Goal: Task Accomplishment & Management: Manage account settings

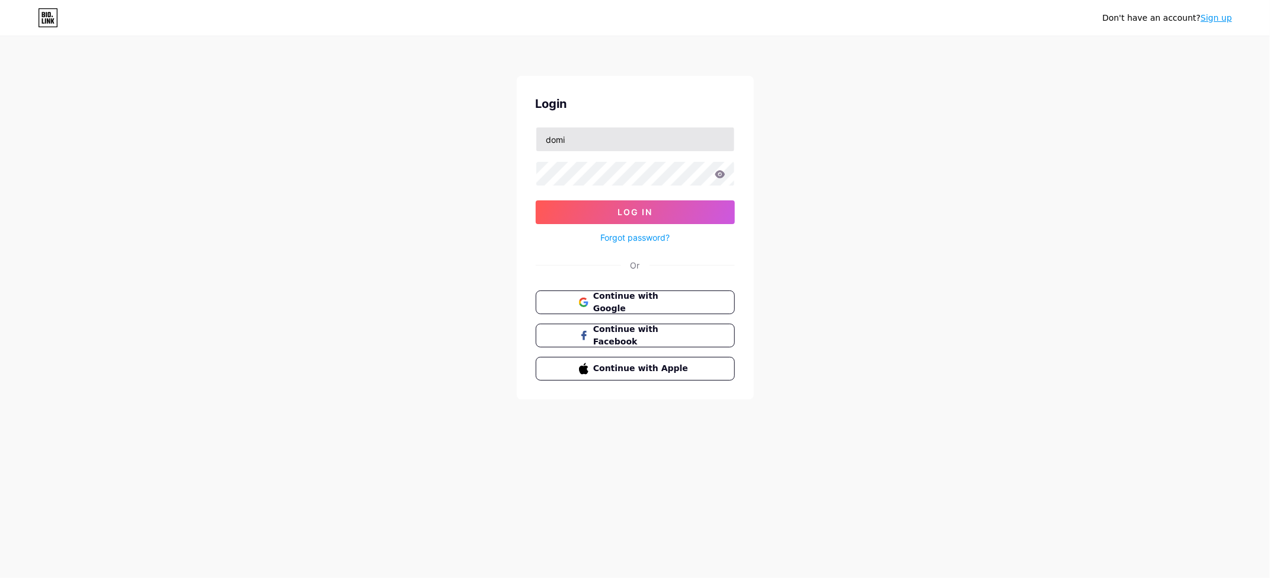
type input "[EMAIL_ADDRESS][DOMAIN_NAME]"
click at [603, 215] on button "Log In" at bounding box center [635, 212] width 199 height 24
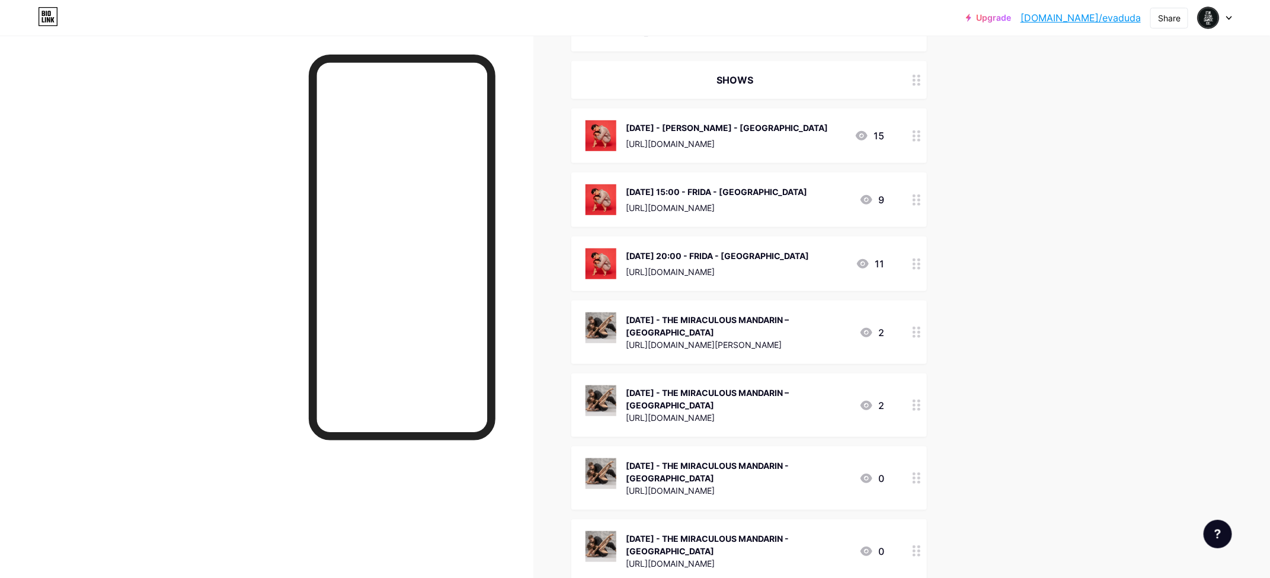
scroll to position [393, 0]
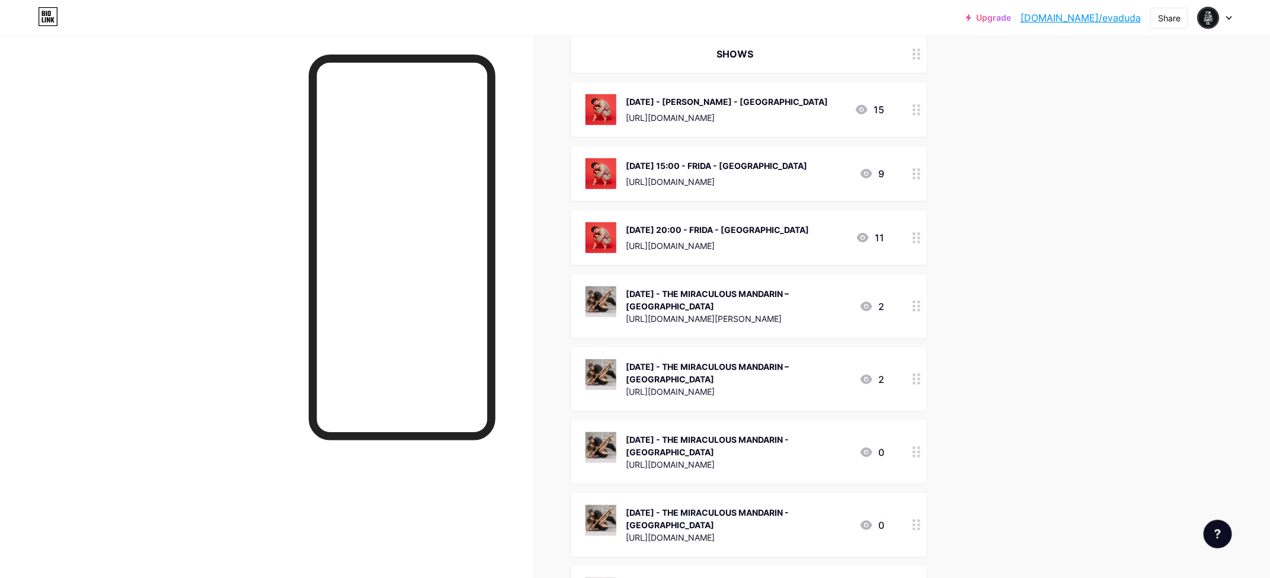
click at [916, 296] on div at bounding box center [917, 305] width 20 height 63
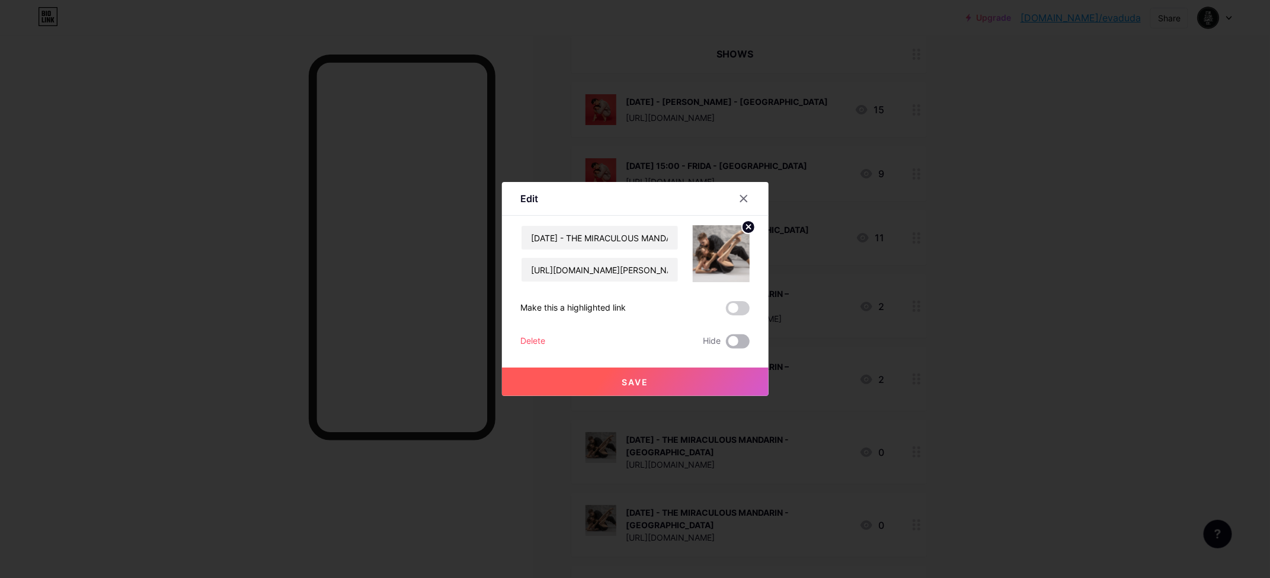
click at [734, 341] on span at bounding box center [738, 341] width 24 height 14
click at [726, 344] on input "checkbox" at bounding box center [726, 344] width 0 height 0
click at [746, 197] on icon at bounding box center [743, 199] width 7 height 7
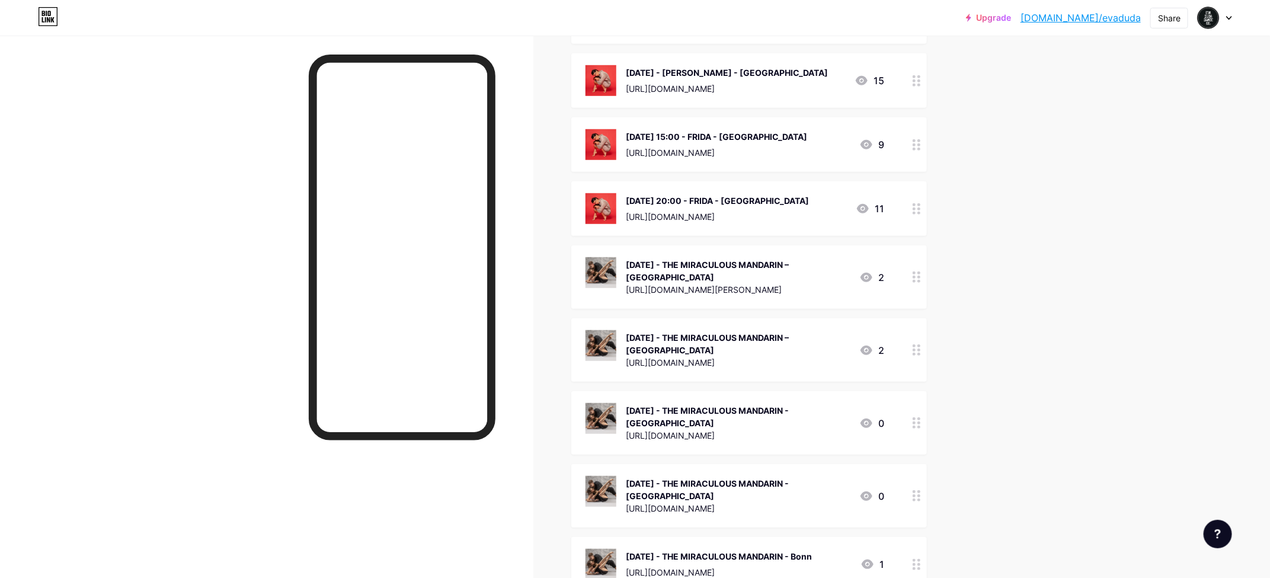
scroll to position [428, 0]
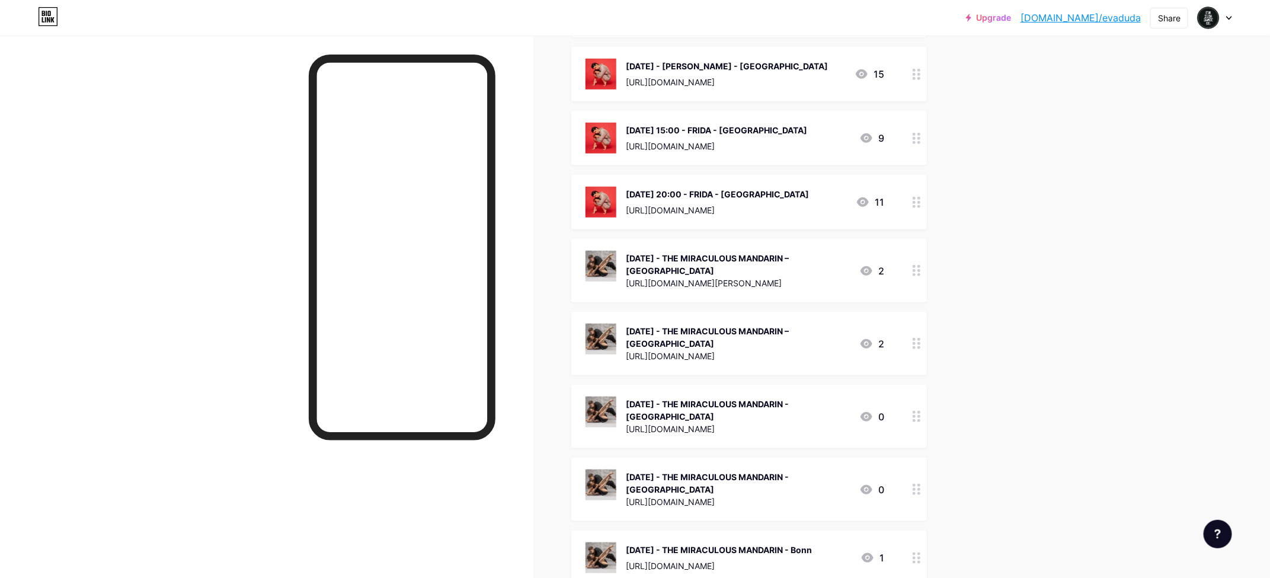
click at [913, 340] on icon at bounding box center [917, 343] width 8 height 11
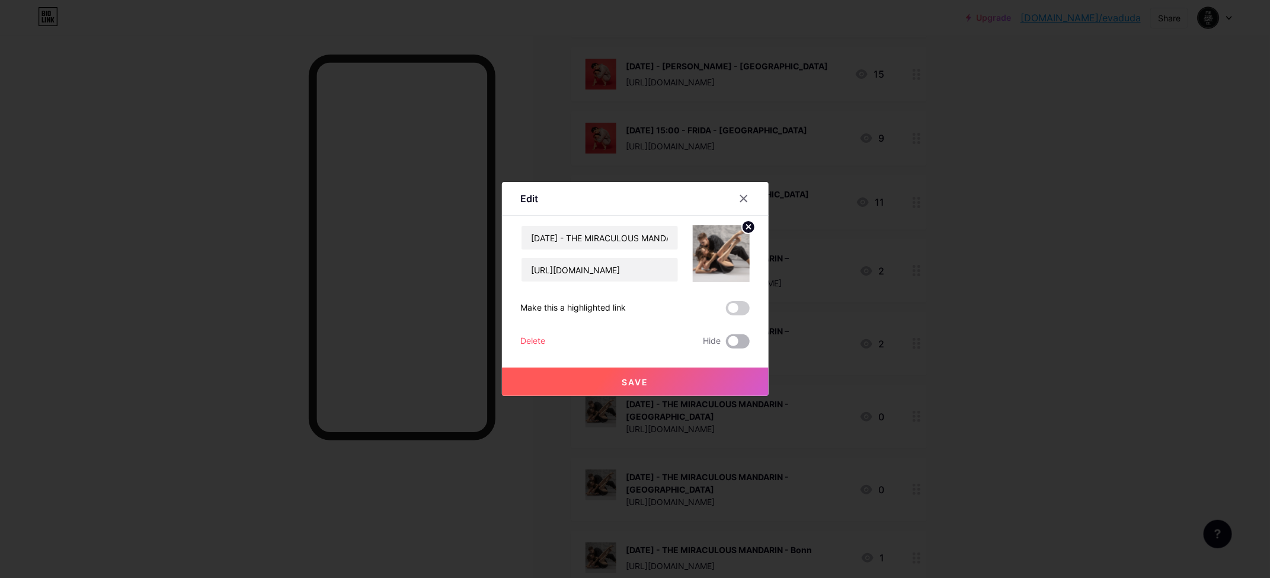
click at [740, 339] on span at bounding box center [738, 341] width 24 height 14
click at [726, 344] on input "checkbox" at bounding box center [726, 344] width 0 height 0
click at [732, 375] on button "Save" at bounding box center [635, 381] width 267 height 28
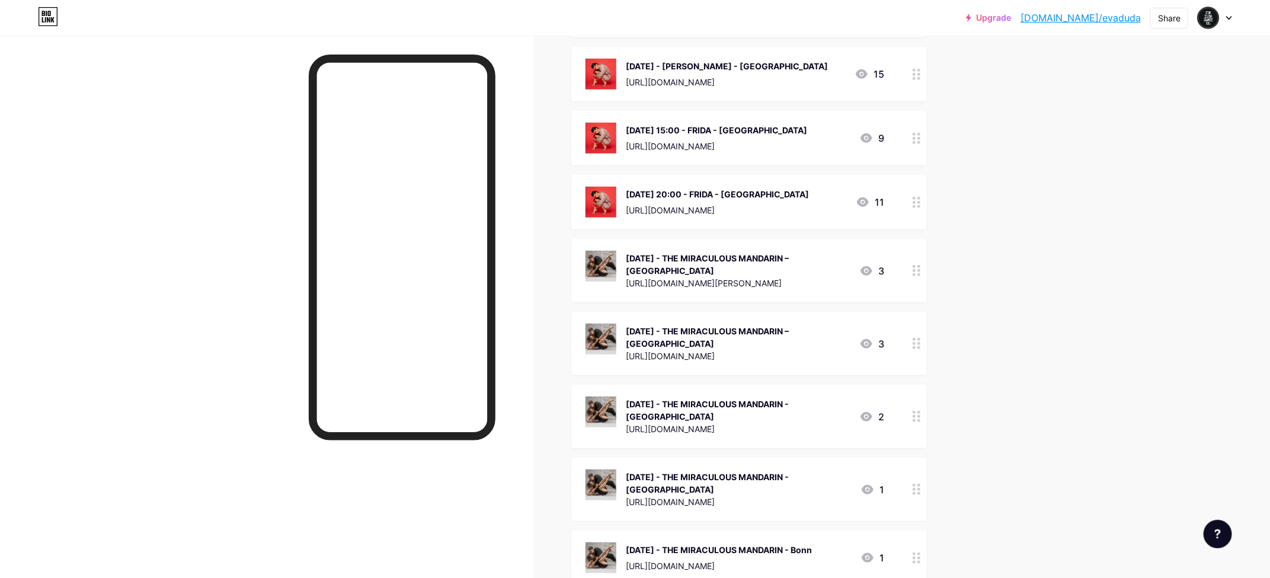
click at [905, 417] on div "[DATE] - THE MIRACULOUS MANDARIN - [GEOGRAPHIC_DATA] [URL][DOMAIN_NAME] 2" at bounding box center [749, 416] width 356 height 63
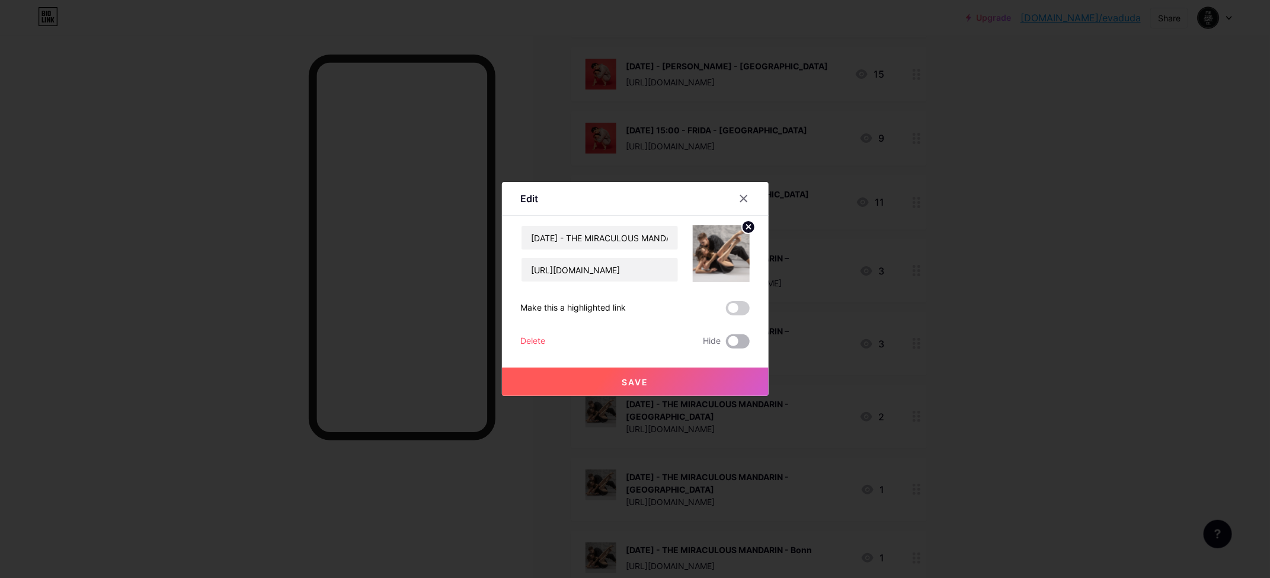
click at [737, 339] on span at bounding box center [738, 341] width 24 height 14
click at [726, 344] on input "checkbox" at bounding box center [726, 344] width 0 height 0
click at [685, 380] on button "Save" at bounding box center [635, 381] width 267 height 28
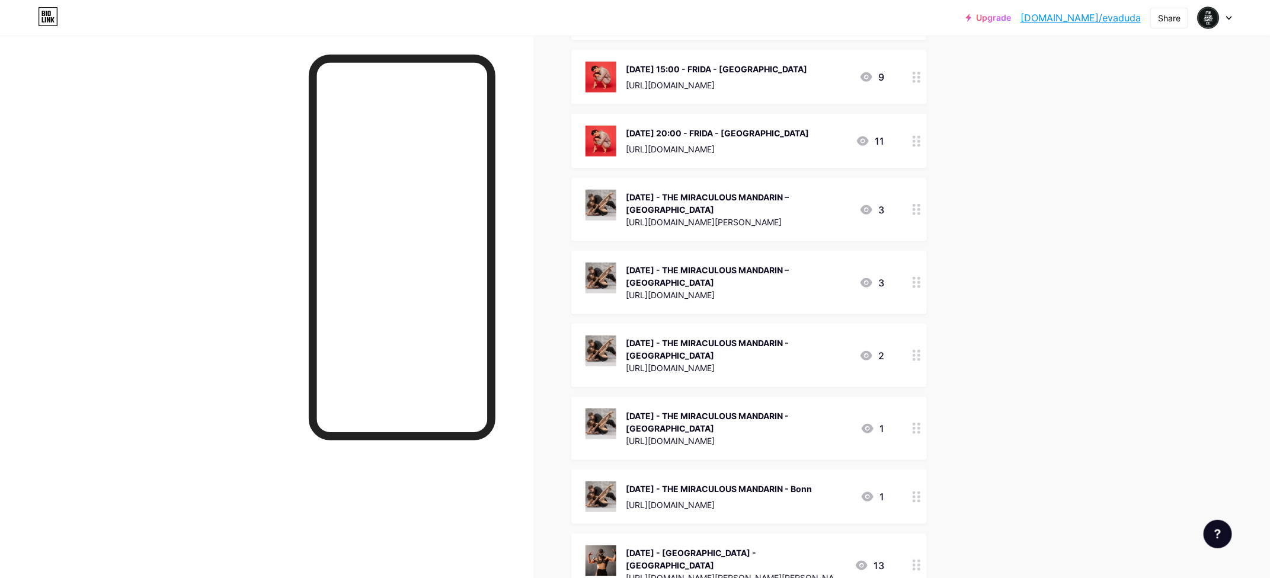
scroll to position [491, 0]
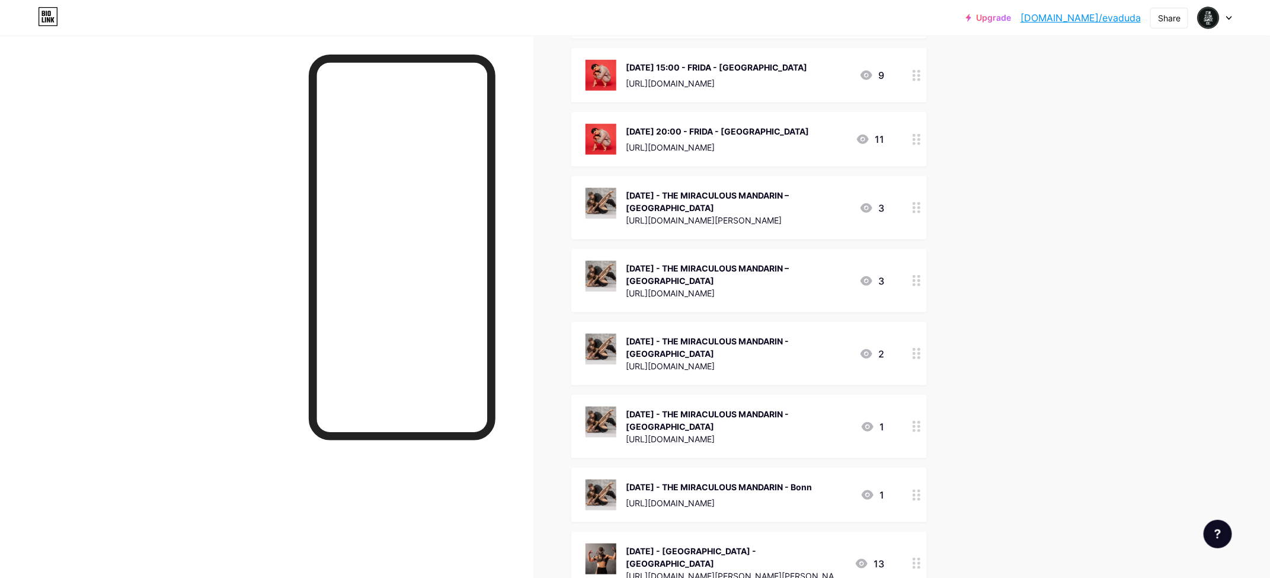
click at [920, 421] on circle at bounding box center [918, 422] width 3 height 3
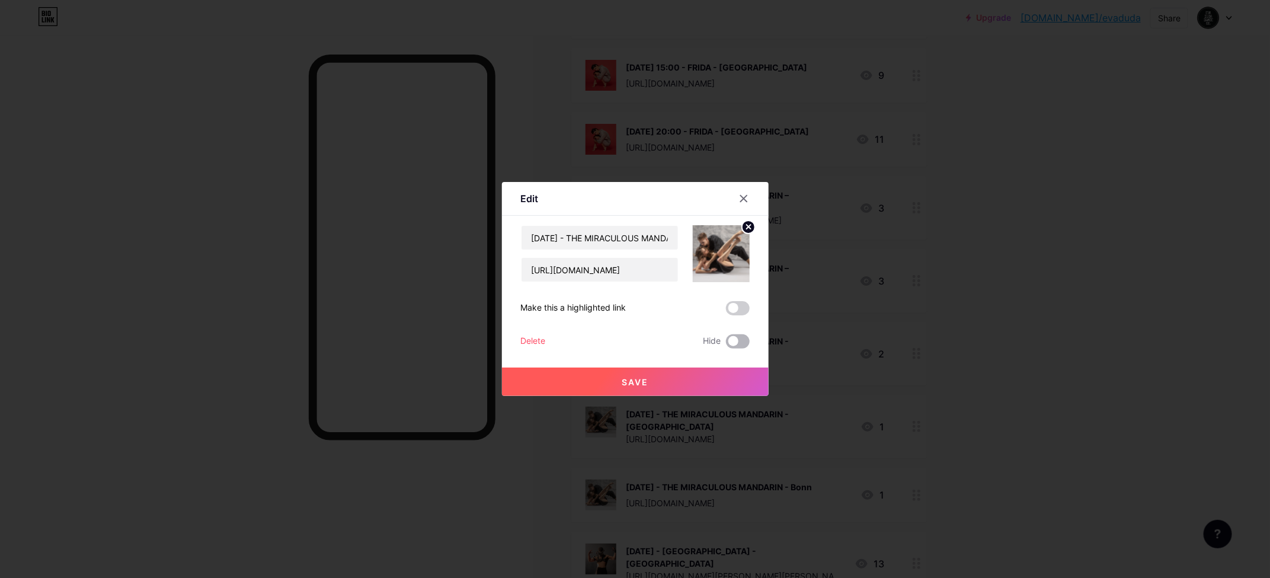
click at [731, 335] on span at bounding box center [738, 341] width 24 height 14
click at [726, 344] on input "checkbox" at bounding box center [726, 344] width 0 height 0
click at [727, 362] on div "Save" at bounding box center [635, 371] width 267 height 47
click at [726, 375] on button "Save" at bounding box center [635, 381] width 267 height 28
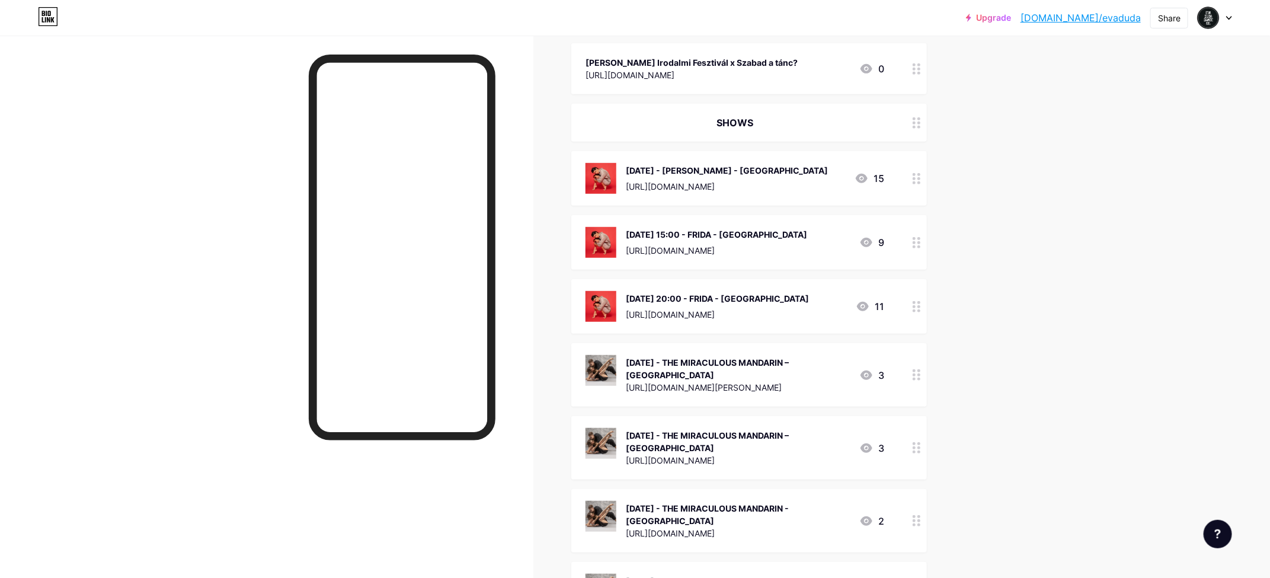
scroll to position [328, 0]
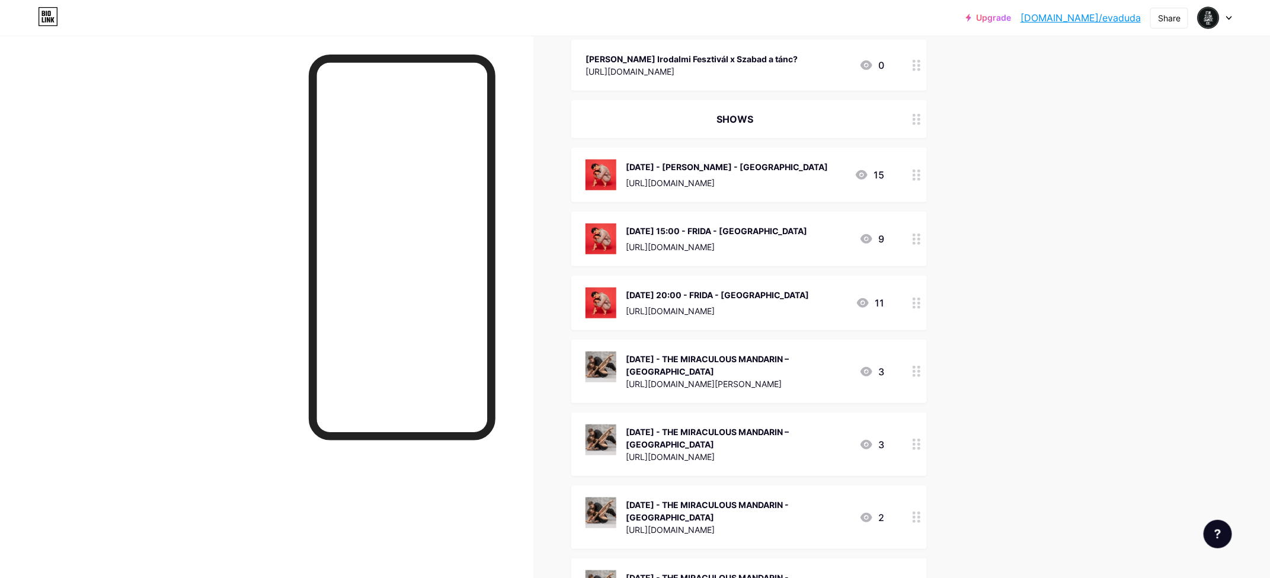
click at [913, 374] on icon at bounding box center [917, 371] width 8 height 11
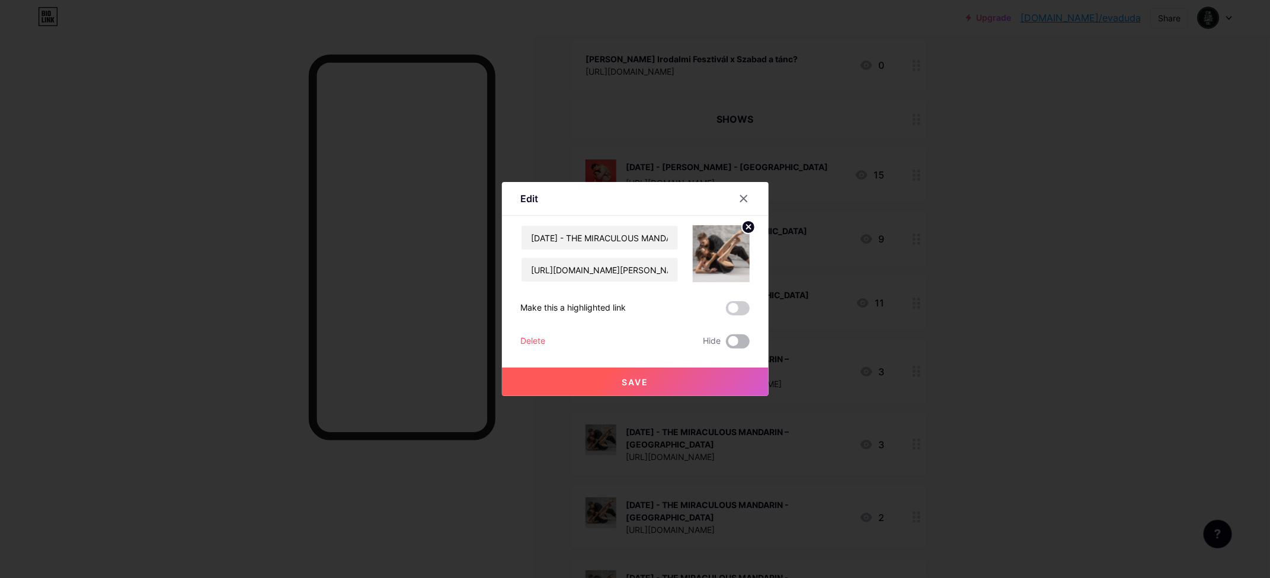
click at [727, 339] on span at bounding box center [738, 341] width 24 height 14
click at [726, 344] on input "checkbox" at bounding box center [726, 344] width 0 height 0
click at [699, 383] on button "Save" at bounding box center [635, 381] width 267 height 28
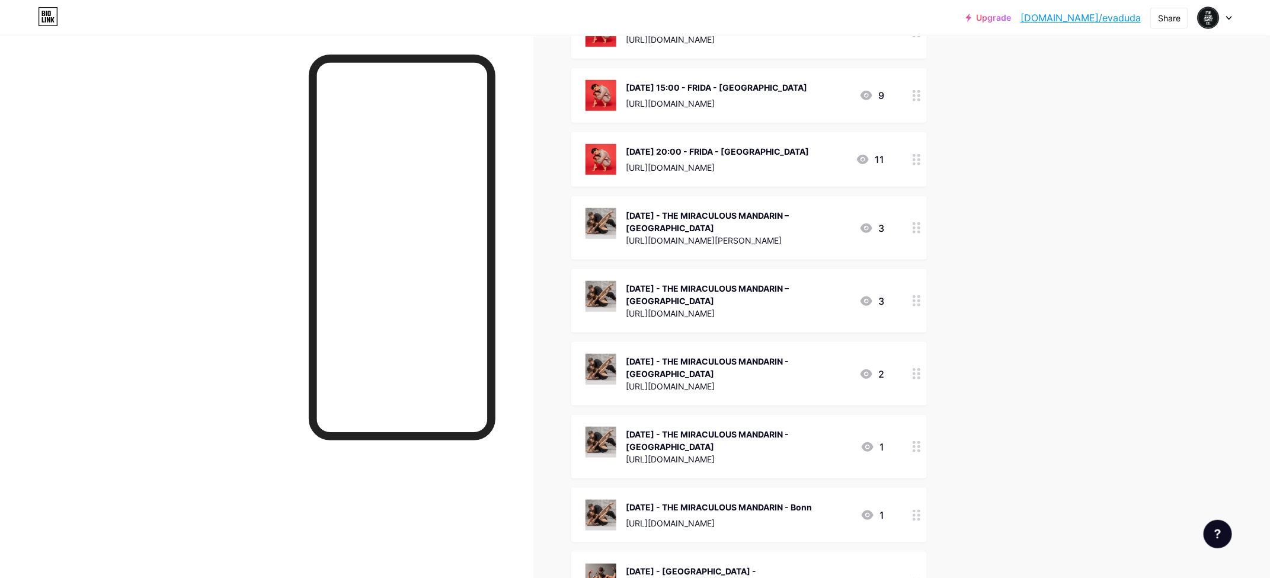
scroll to position [667, 0]
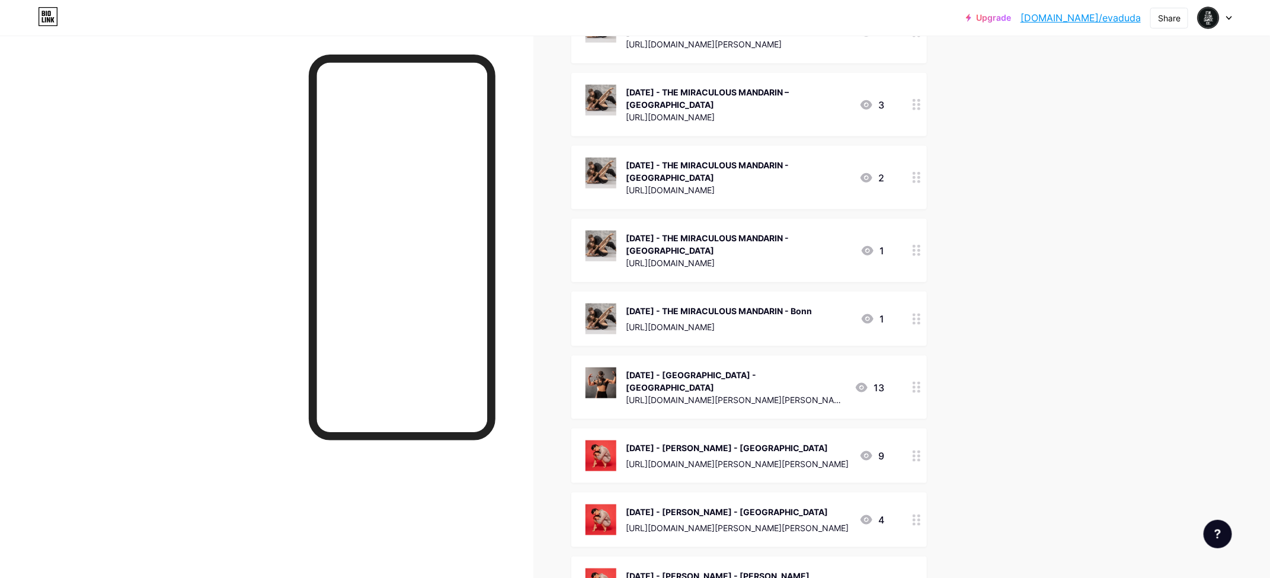
click at [925, 312] on div at bounding box center [917, 319] width 20 height 55
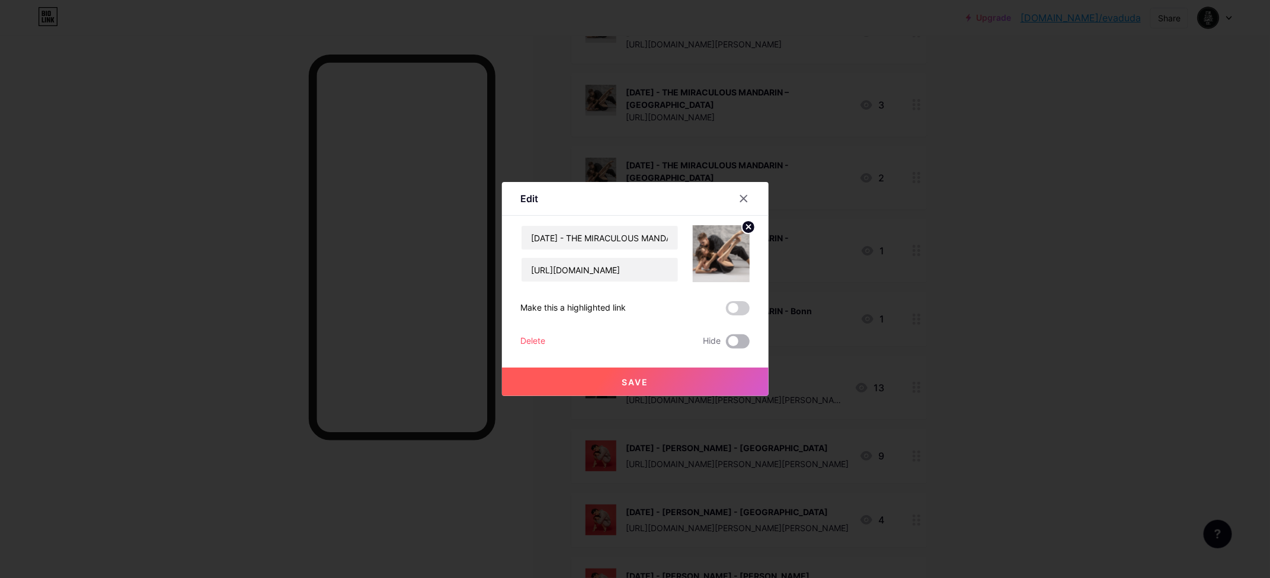
click at [743, 341] on span at bounding box center [738, 341] width 24 height 14
click at [726, 344] on input "checkbox" at bounding box center [726, 344] width 0 height 0
click at [710, 374] on button "Save" at bounding box center [635, 381] width 267 height 28
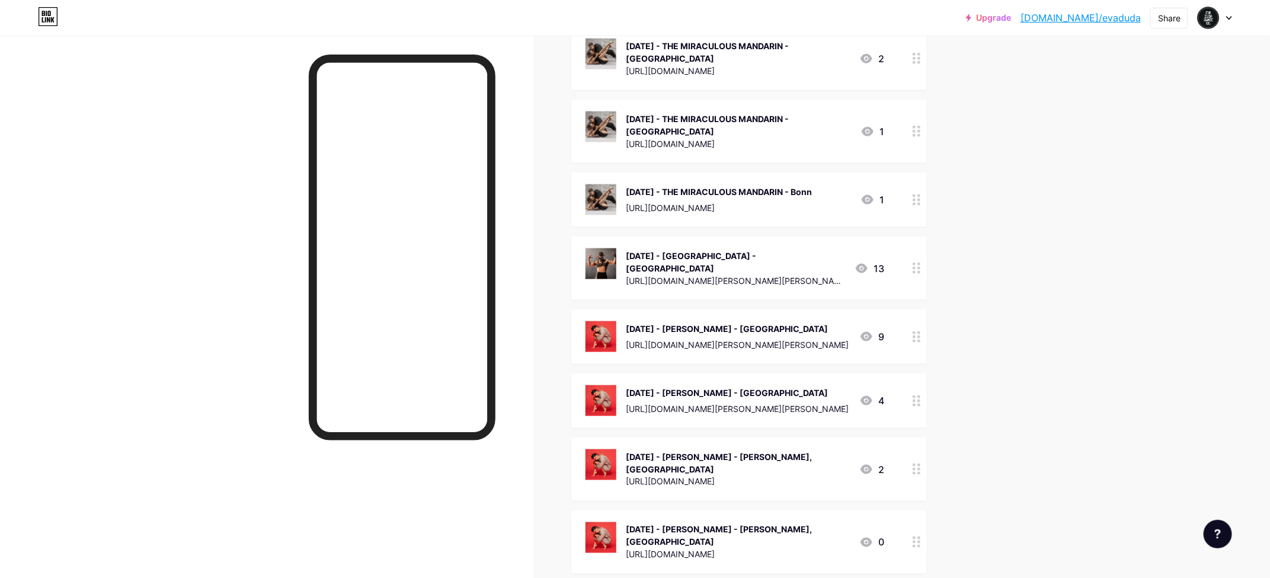
scroll to position [801, 0]
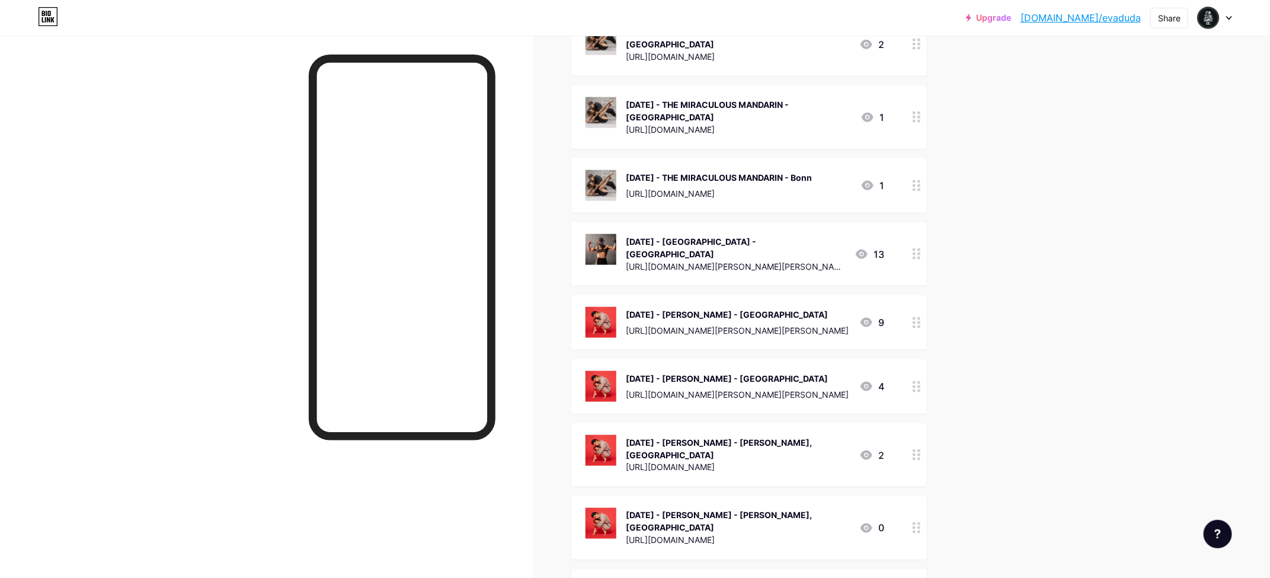
click at [912, 246] on div at bounding box center [917, 253] width 20 height 63
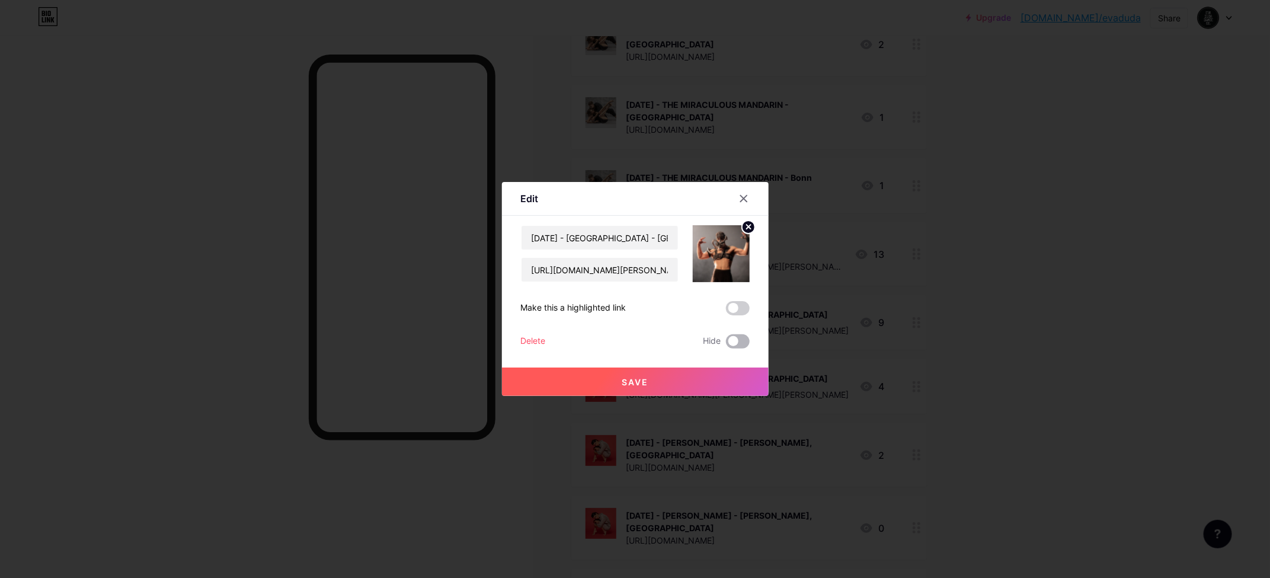
click at [738, 343] on span at bounding box center [738, 341] width 24 height 14
click at [726, 344] on input "checkbox" at bounding box center [726, 344] width 0 height 0
click at [714, 375] on button "Save" at bounding box center [635, 381] width 267 height 28
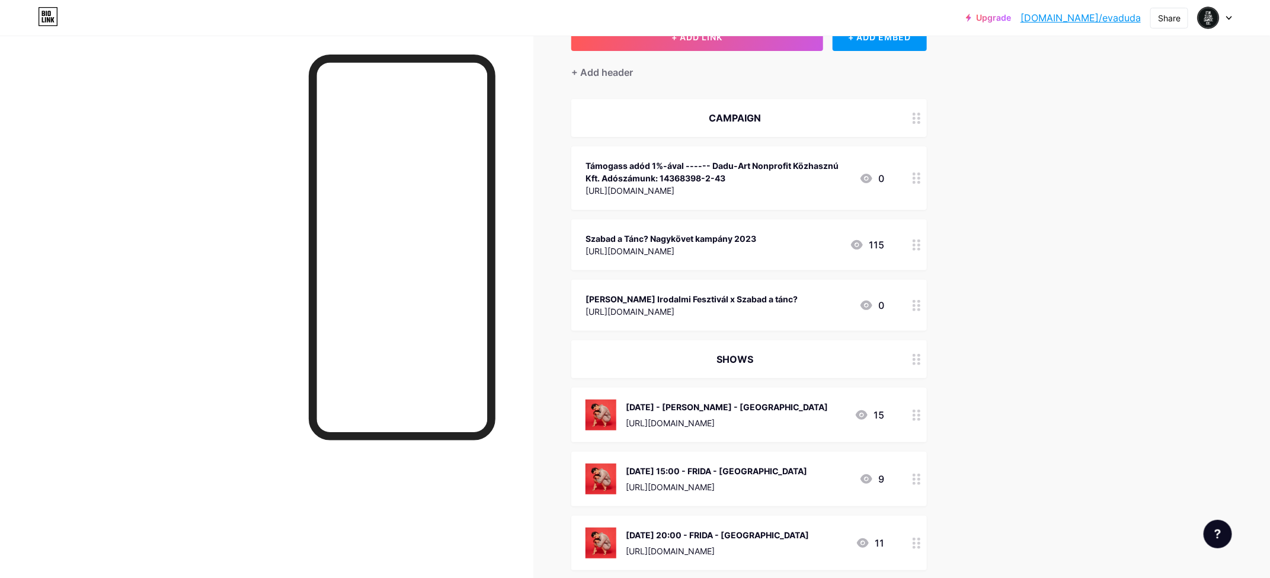
scroll to position [0, 0]
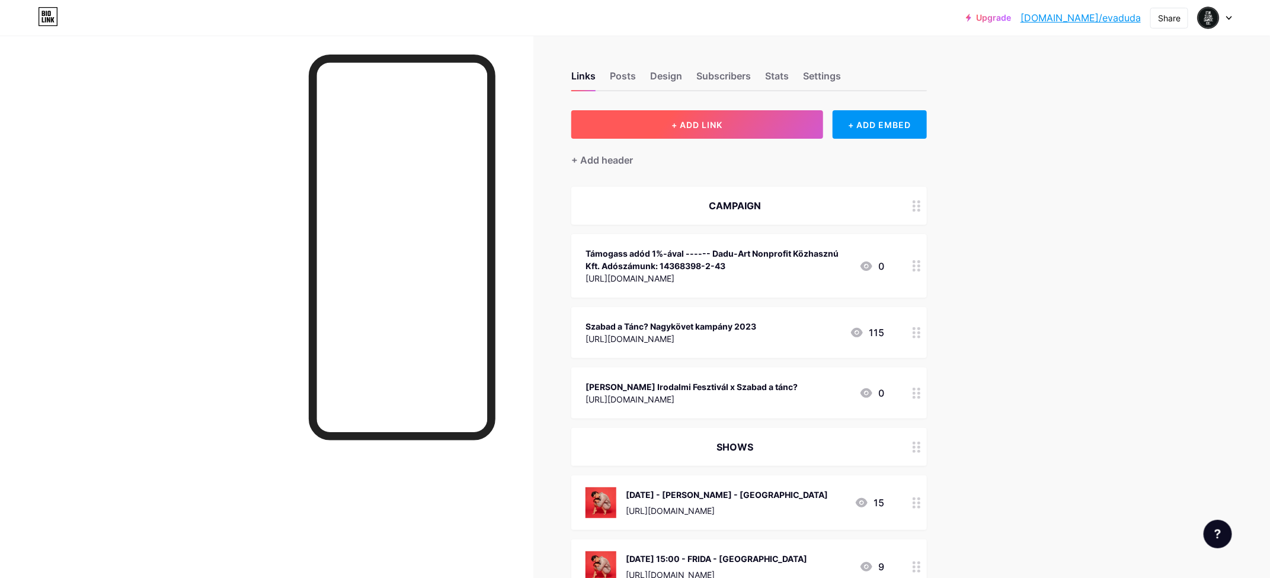
click at [710, 128] on span "+ ADD LINK" at bounding box center [696, 125] width 51 height 10
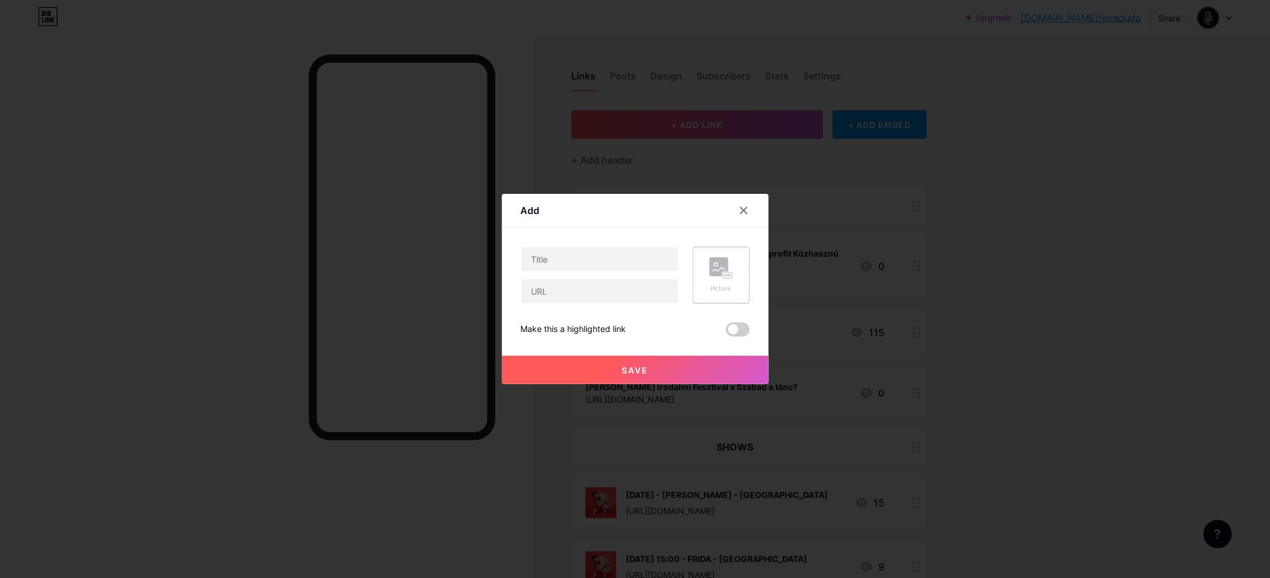
click at [724, 252] on div "Picture" at bounding box center [721, 275] width 57 height 57
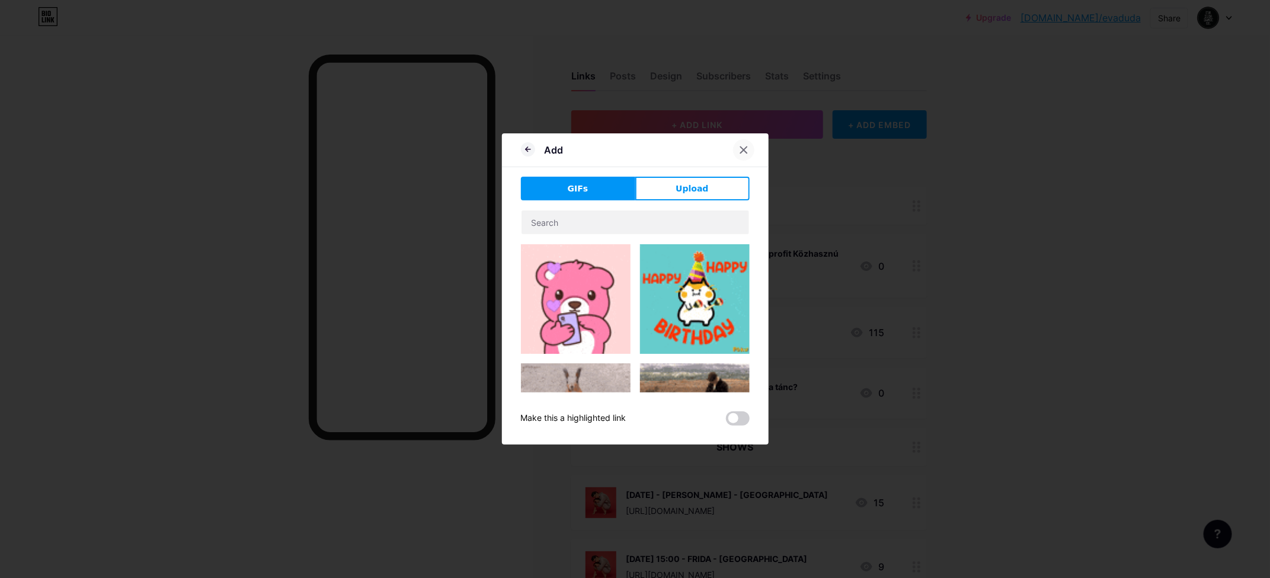
click at [742, 143] on div at bounding box center [743, 149] width 21 height 21
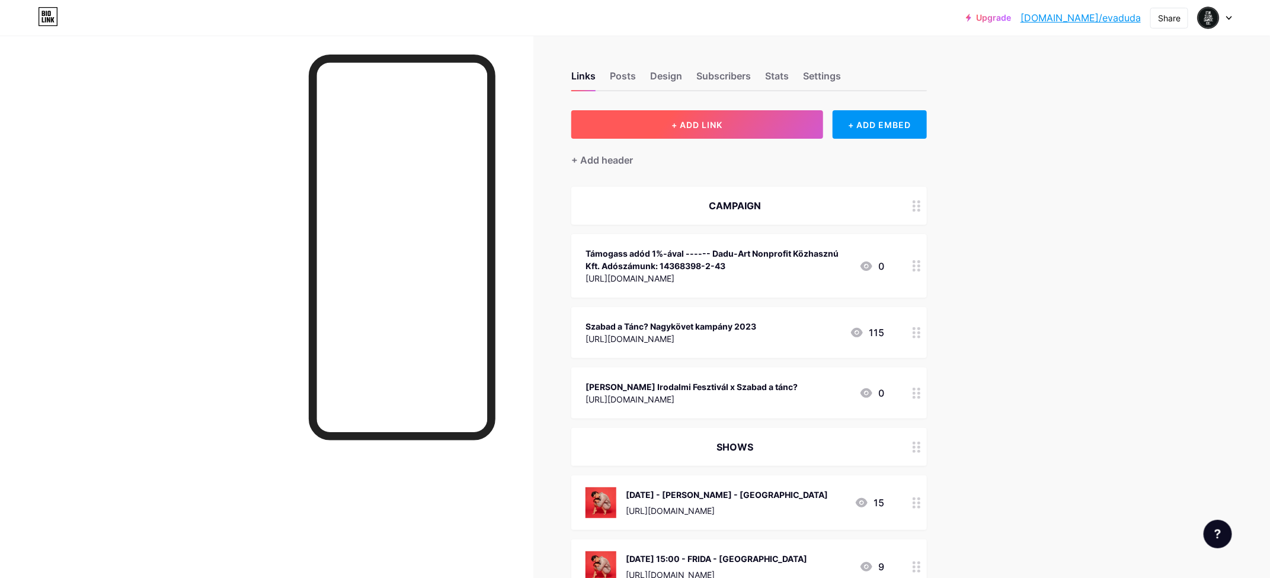
click at [664, 129] on button "+ ADD LINK" at bounding box center [697, 124] width 252 height 28
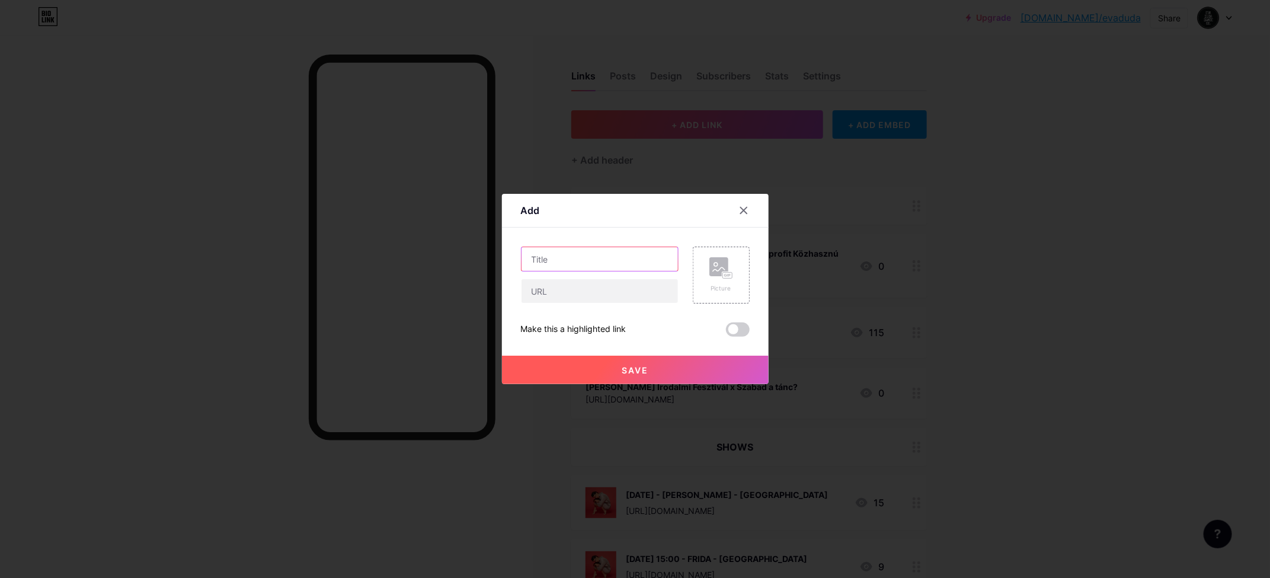
click at [615, 264] on input "text" at bounding box center [600, 259] width 156 height 24
click at [733, 204] on div at bounding box center [751, 210] width 36 height 21
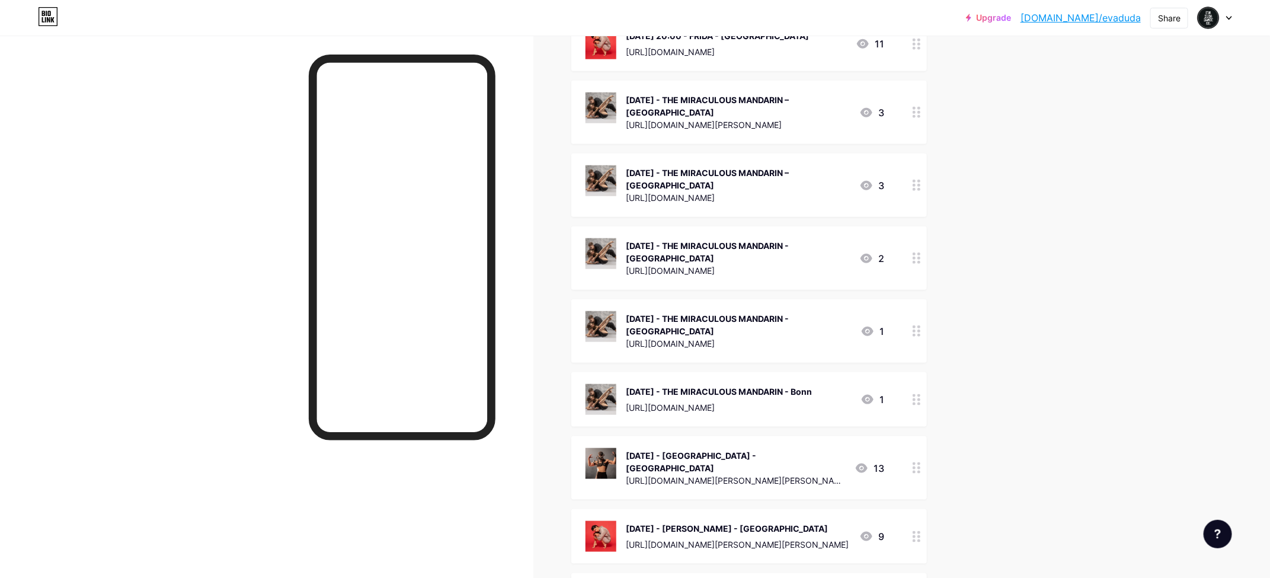
scroll to position [446, 0]
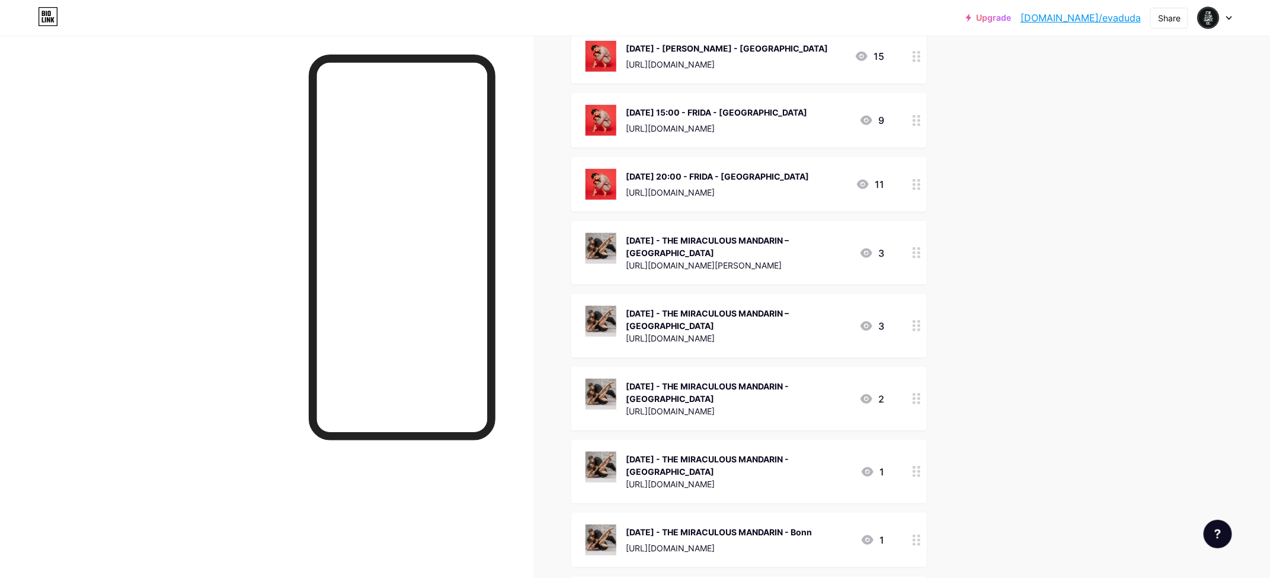
click at [911, 252] on div at bounding box center [917, 252] width 20 height 63
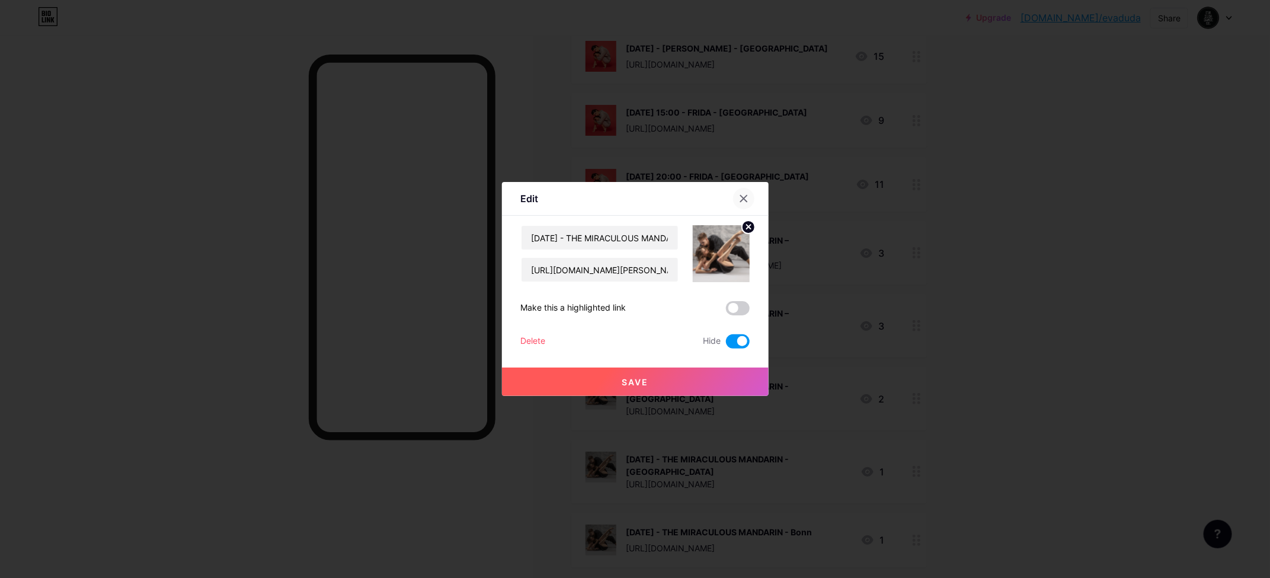
click at [743, 199] on icon at bounding box center [743, 198] width 9 height 9
